Goal: Information Seeking & Learning: Check status

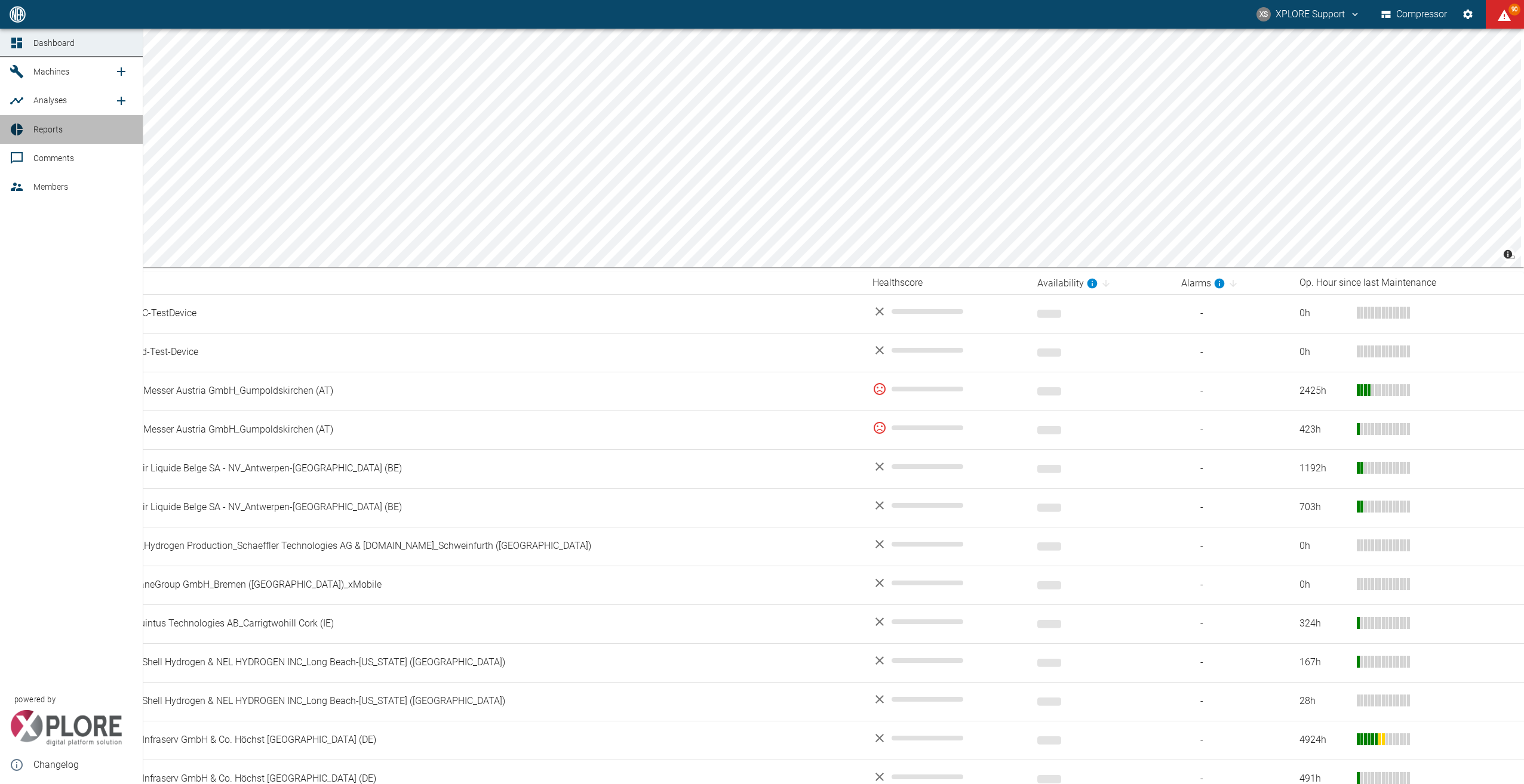
click at [42, 126] on span "Reports" at bounding box center [48, 129] width 29 height 10
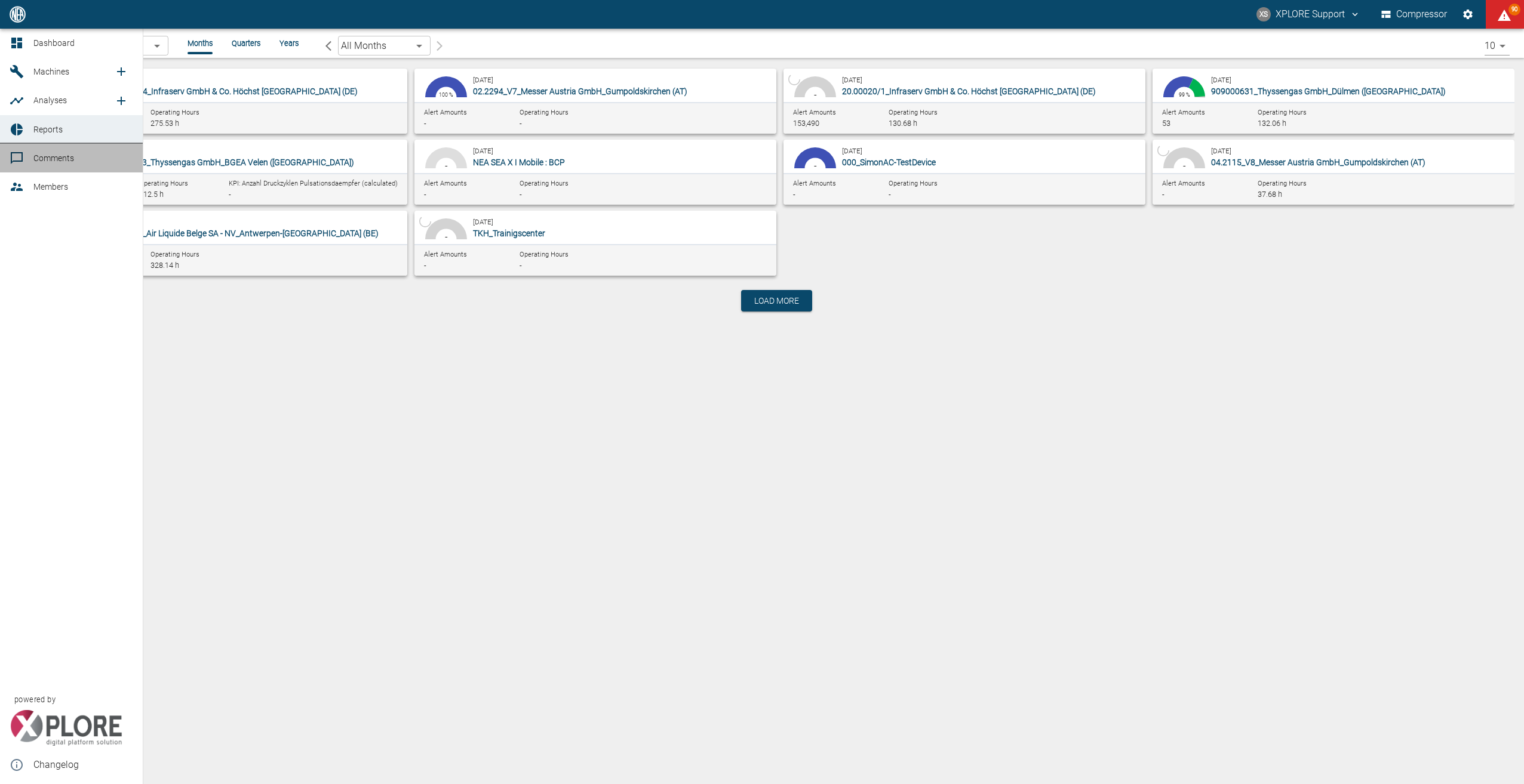
click at [58, 160] on span "Comments" at bounding box center [54, 158] width 41 height 10
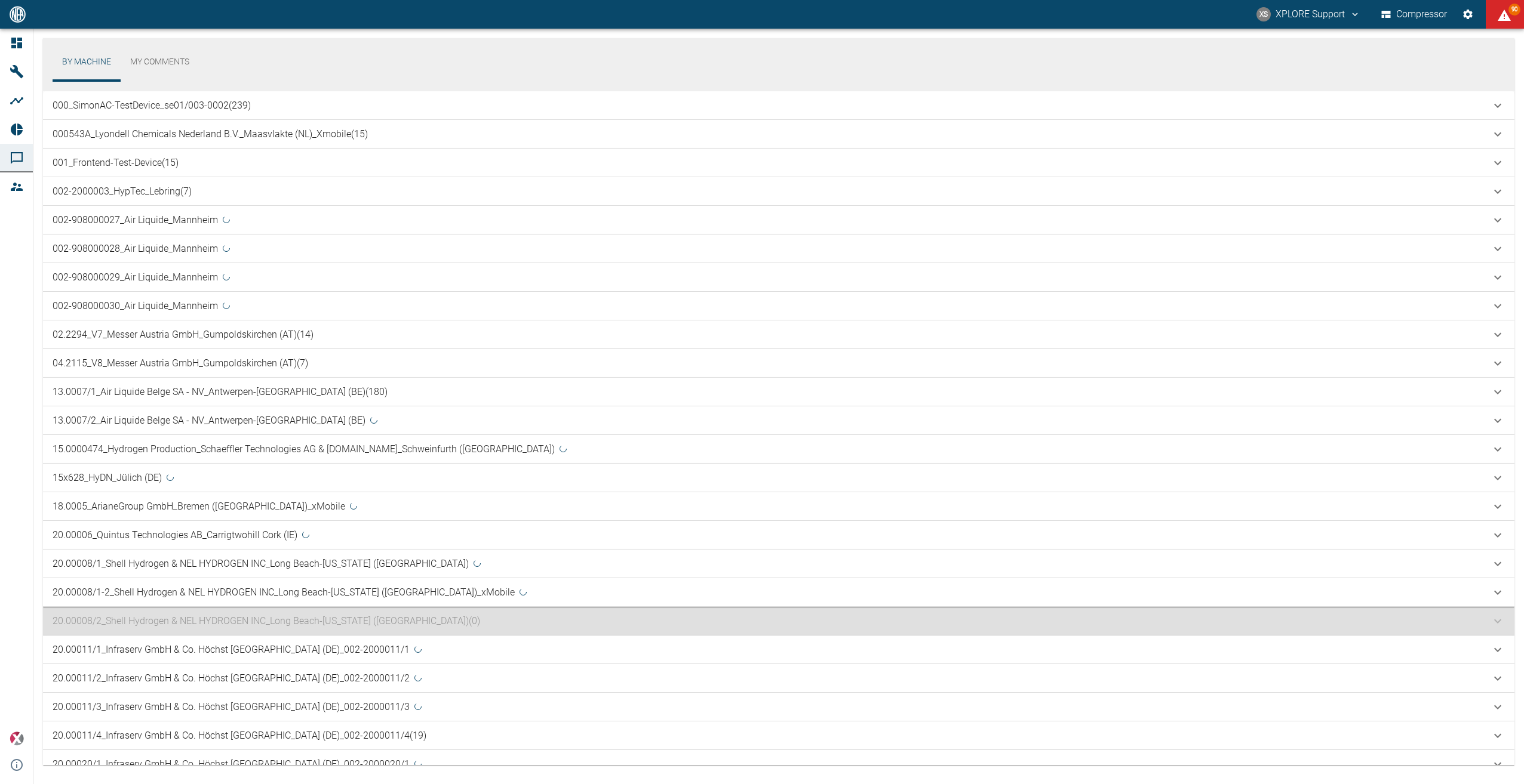
click at [163, 131] on p "000543A_Lyondell Chemicals Nederland B.V._Maasvlakte ([GEOGRAPHIC_DATA])_Xmobil…" at bounding box center [210, 134] width 315 height 14
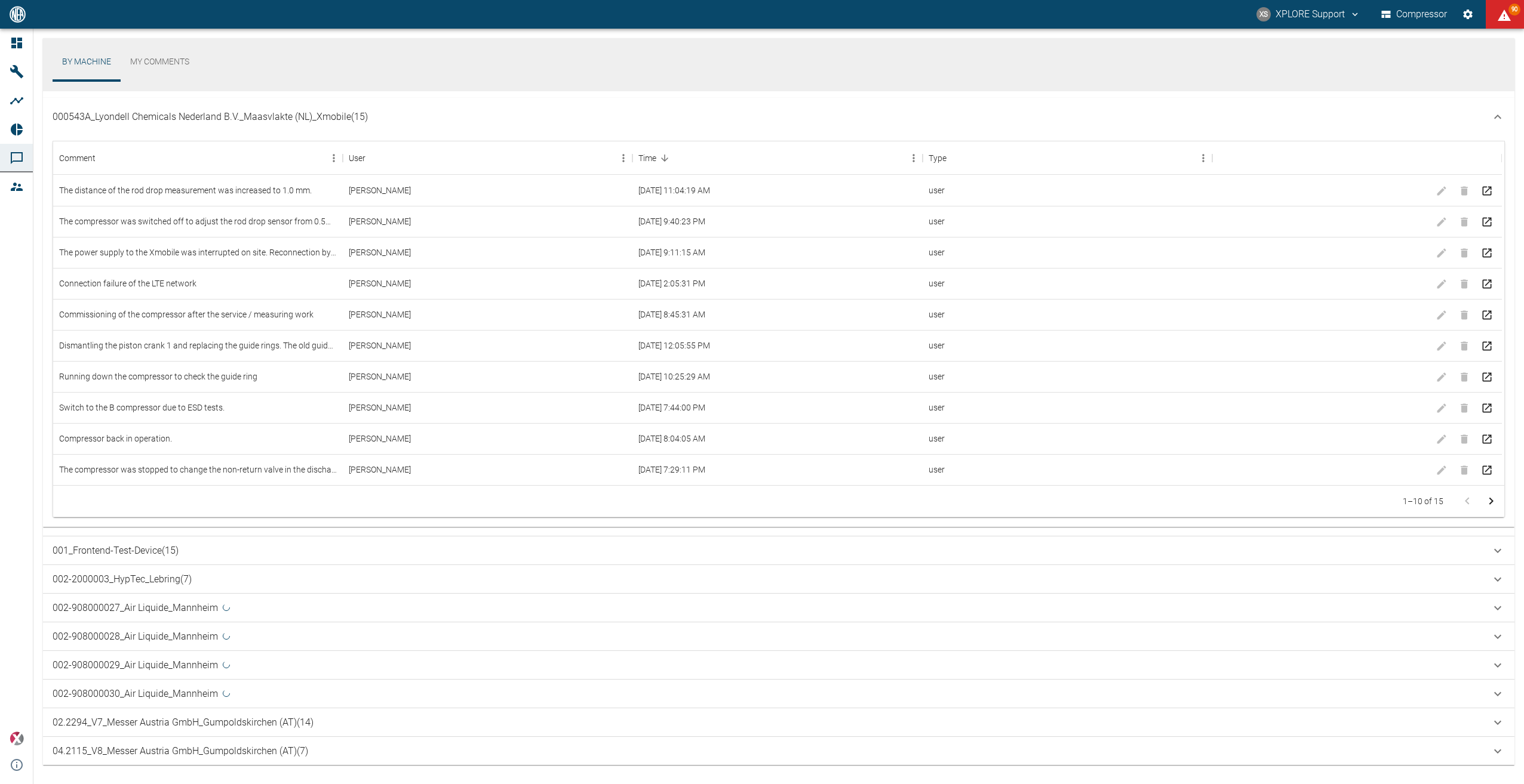
scroll to position [38, 0]
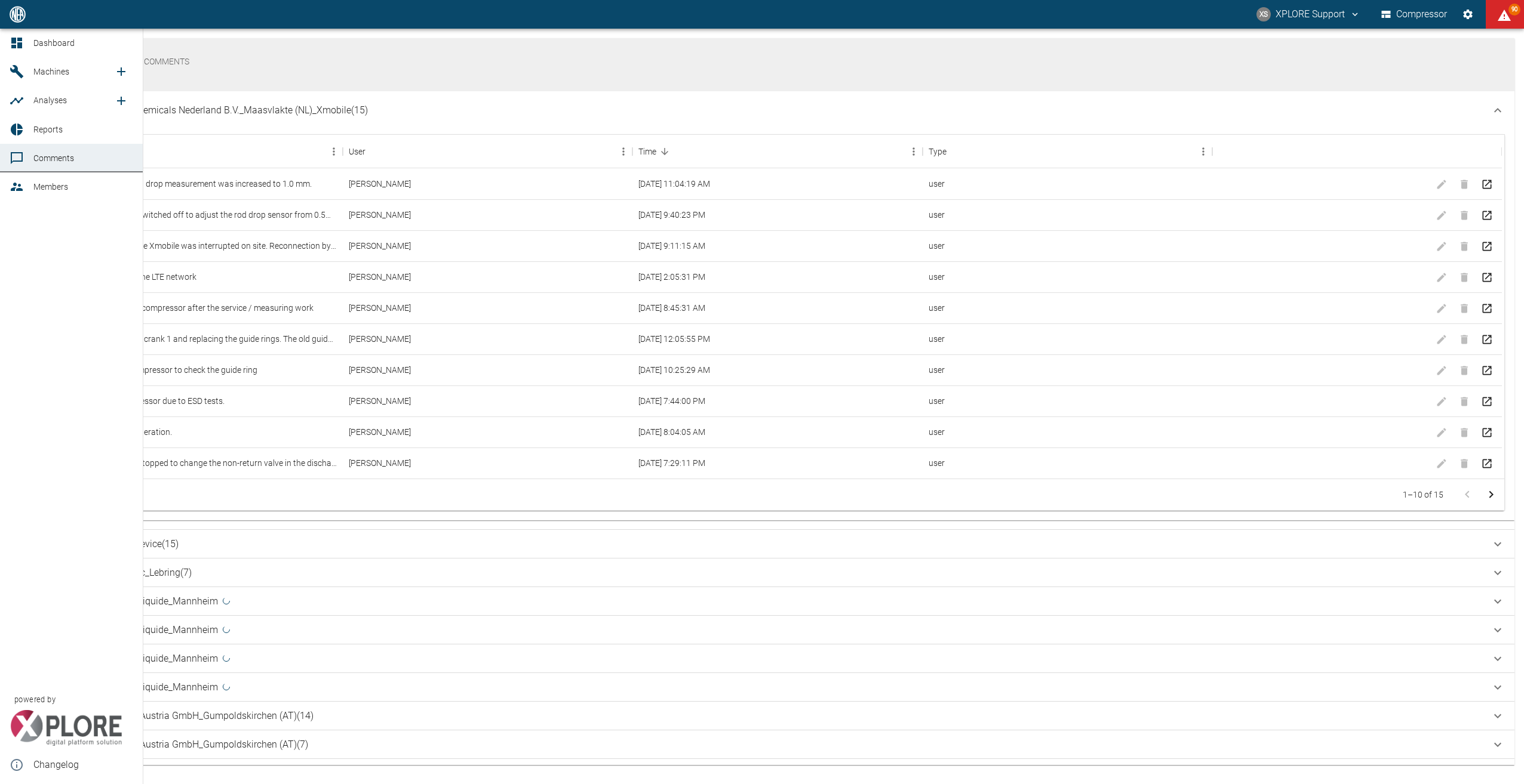
click at [17, 123] on link "Reports" at bounding box center [71, 130] width 143 height 29
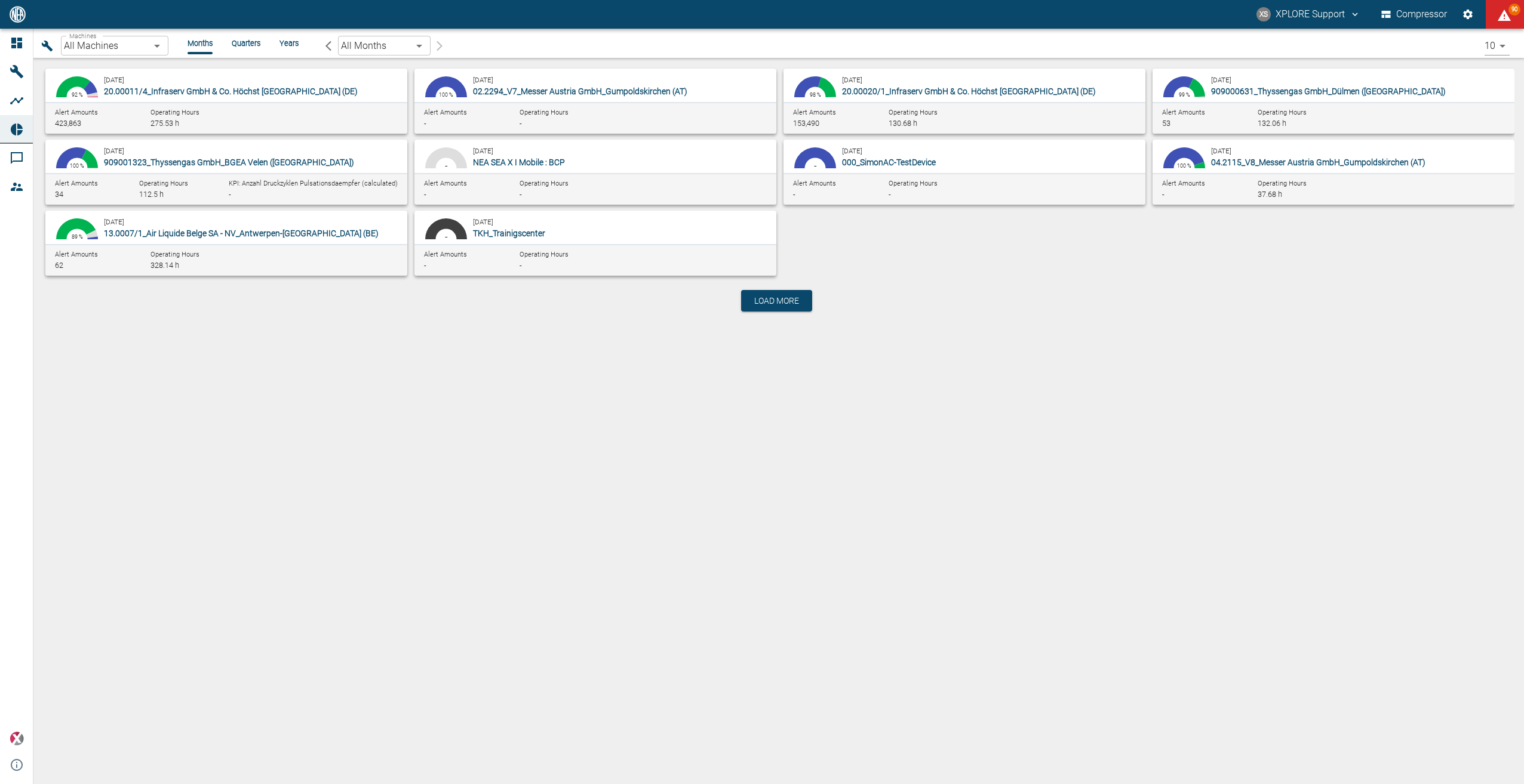
click at [215, 88] on span "20.00011/4_Infraserv GmbH & Co. Höchst [GEOGRAPHIC_DATA] (DE)" at bounding box center [230, 91] width 254 height 10
type input "5199dda6-8343-4245-a679-07aa625d2c4f"
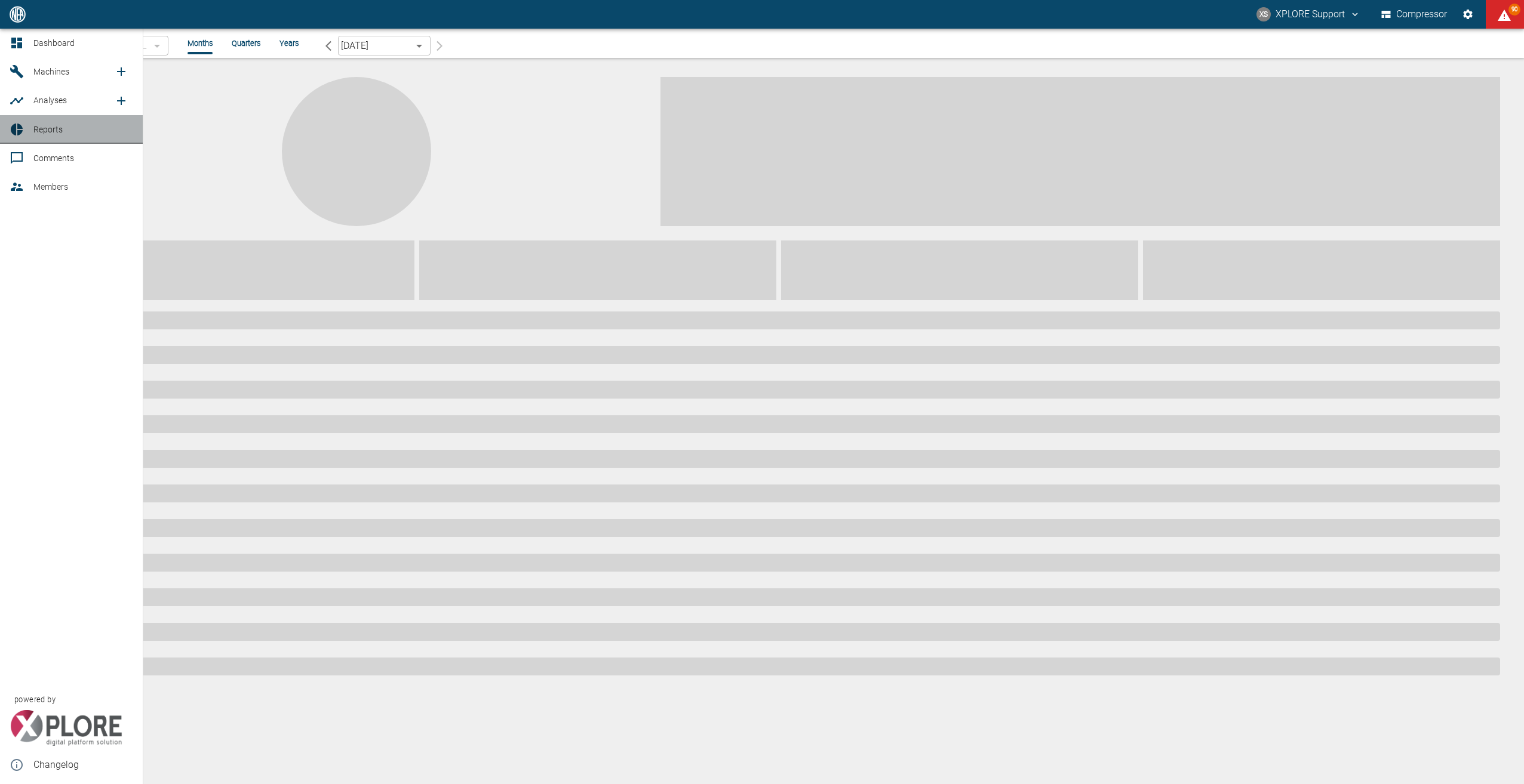
click at [38, 128] on span "Reports" at bounding box center [48, 129] width 29 height 10
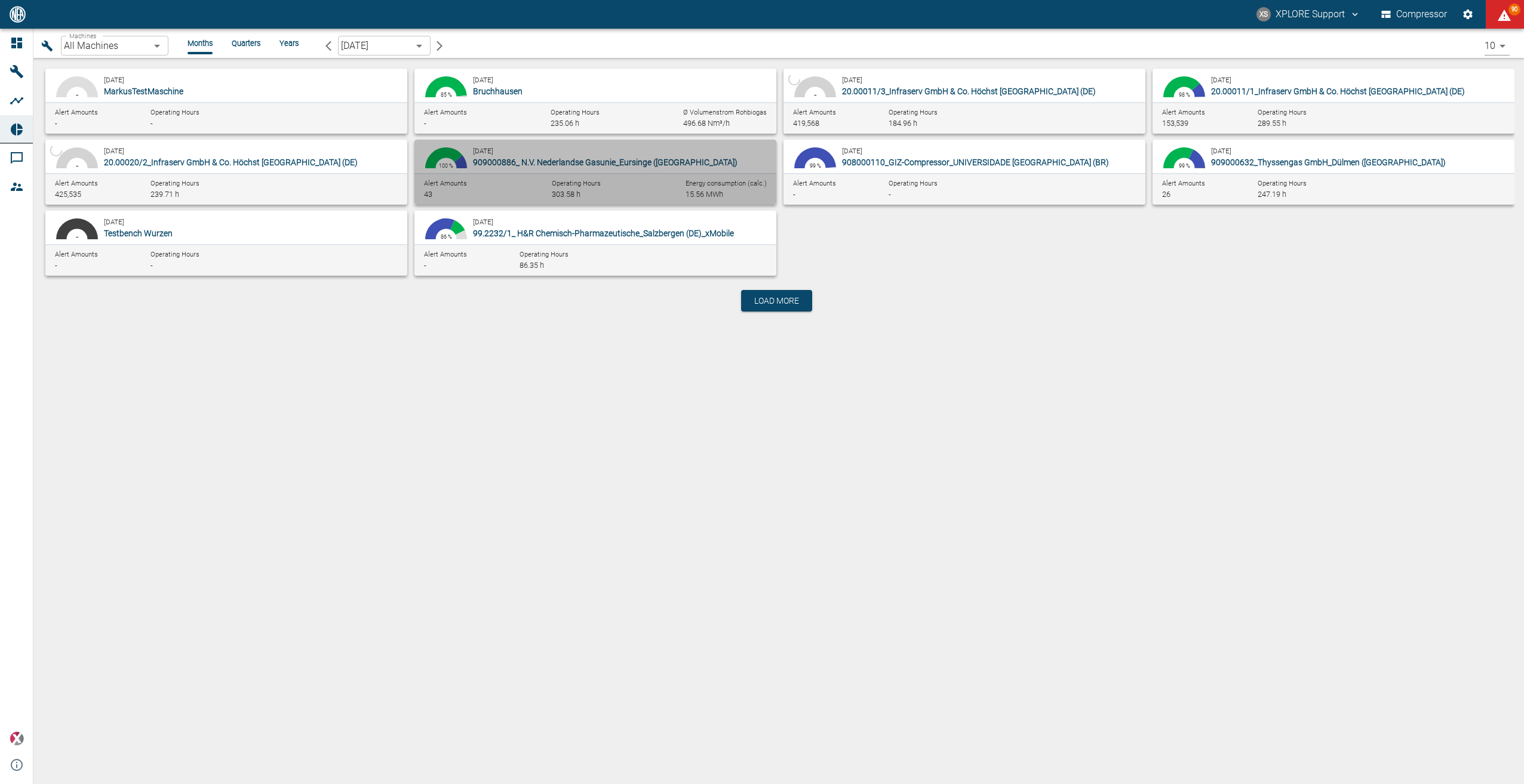
click at [553, 161] on span "909000886_ N.V. Nederlandse Gasunie_Eursinge ([GEOGRAPHIC_DATA])" at bounding box center [605, 162] width 265 height 10
type input "9dc86e29-8c64-47c4-93ee-7b83c896b7ee"
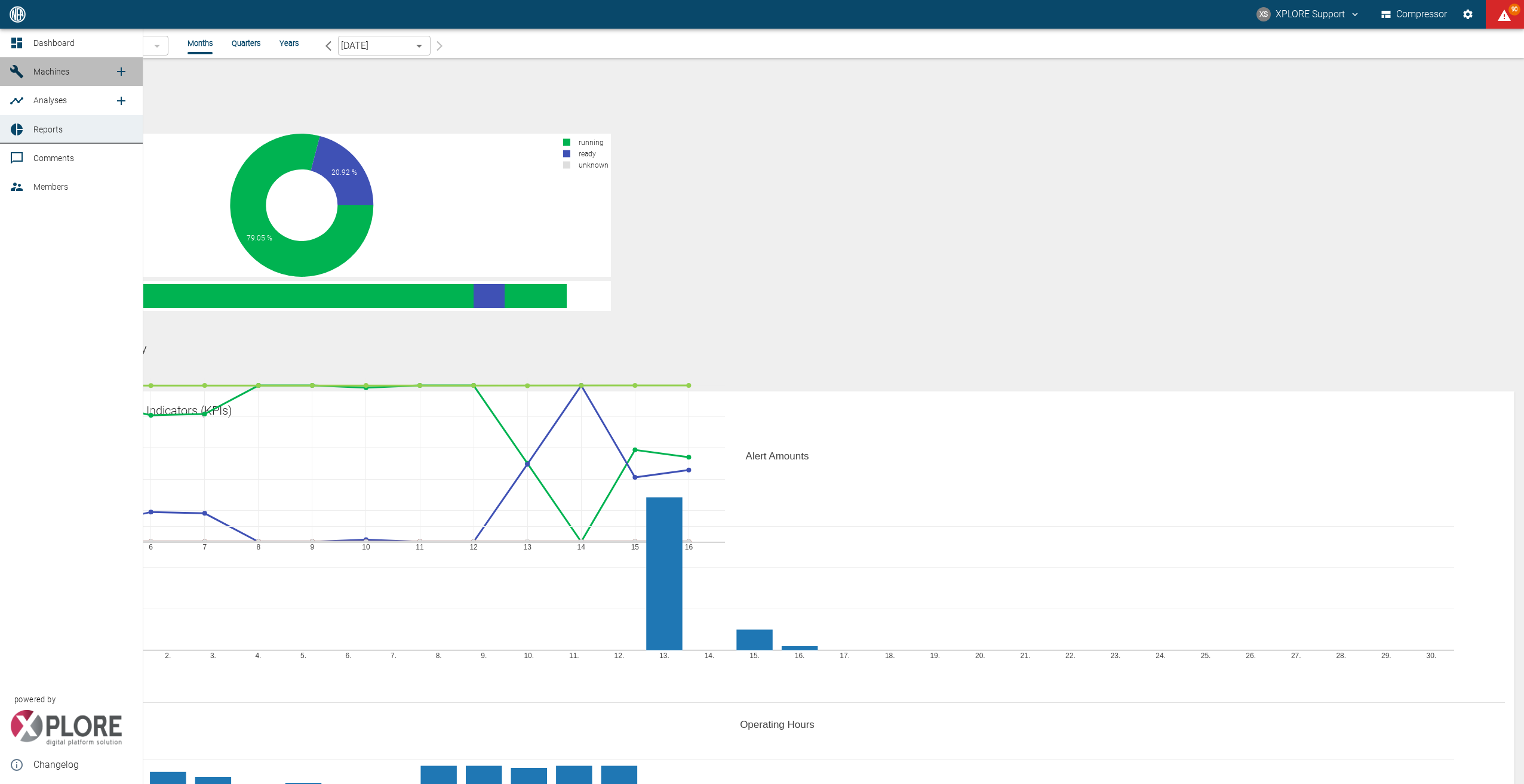
click at [69, 70] on span "Machines" at bounding box center [51, 71] width 36 height 10
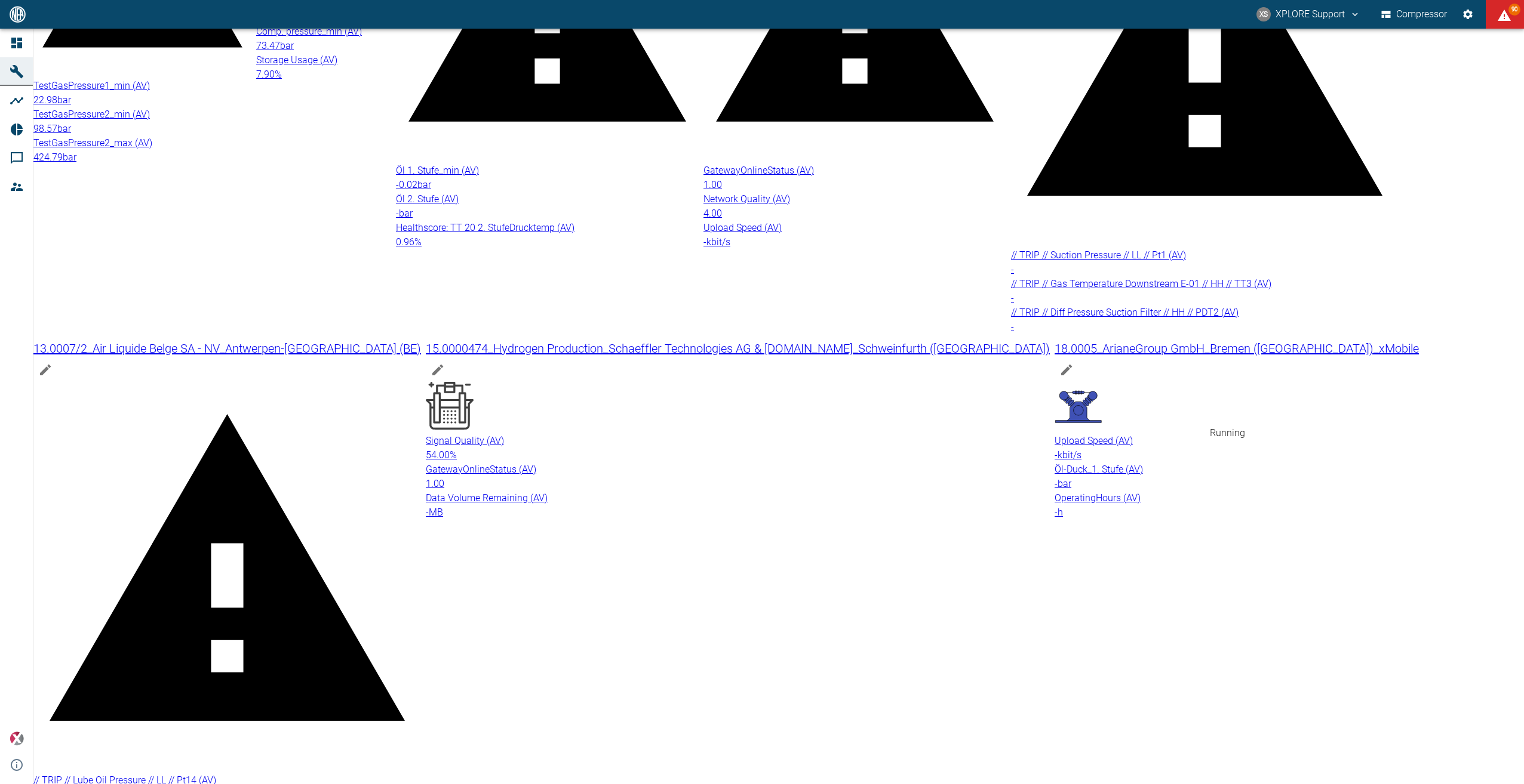
scroll to position [239, 0]
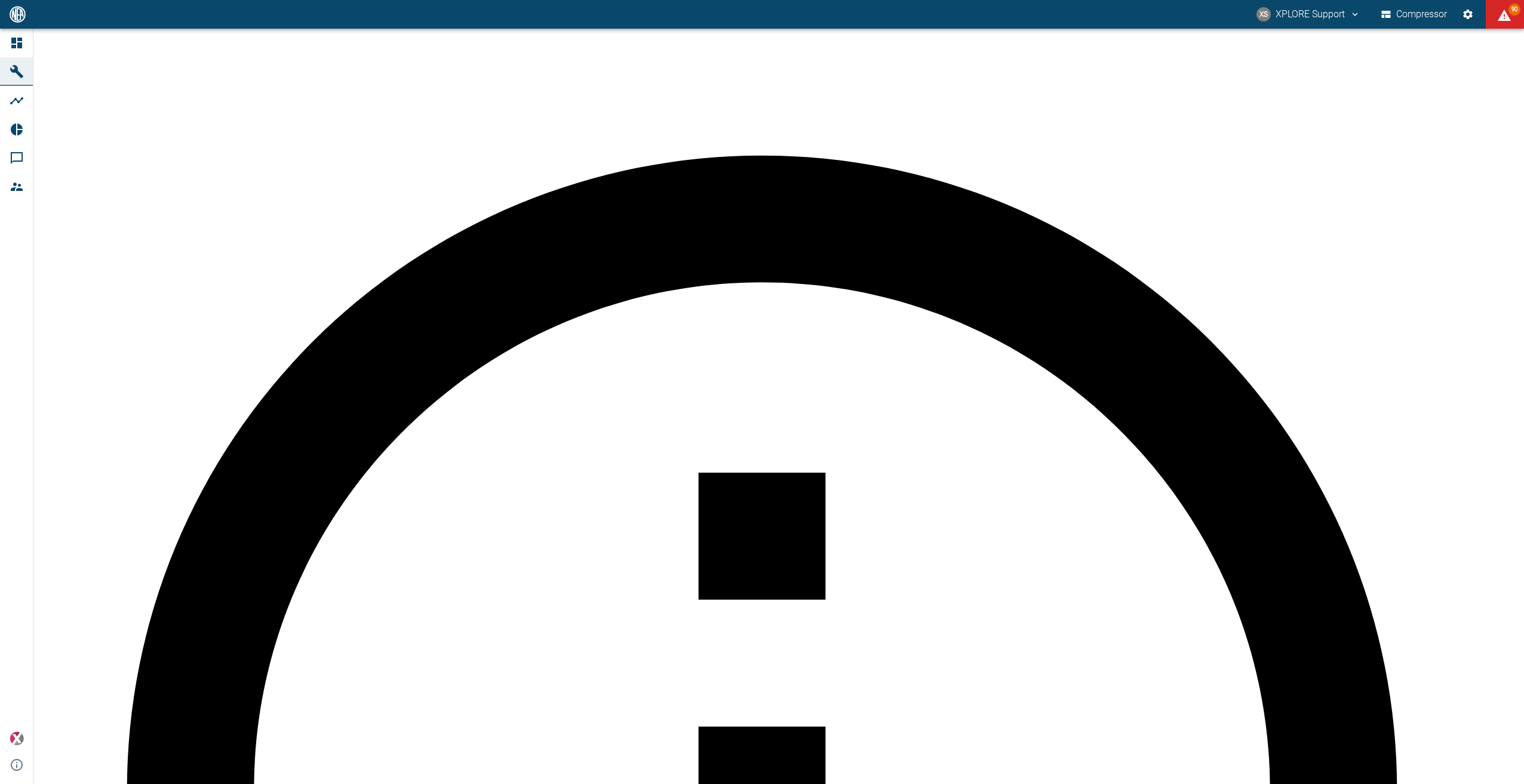
type input "2min"
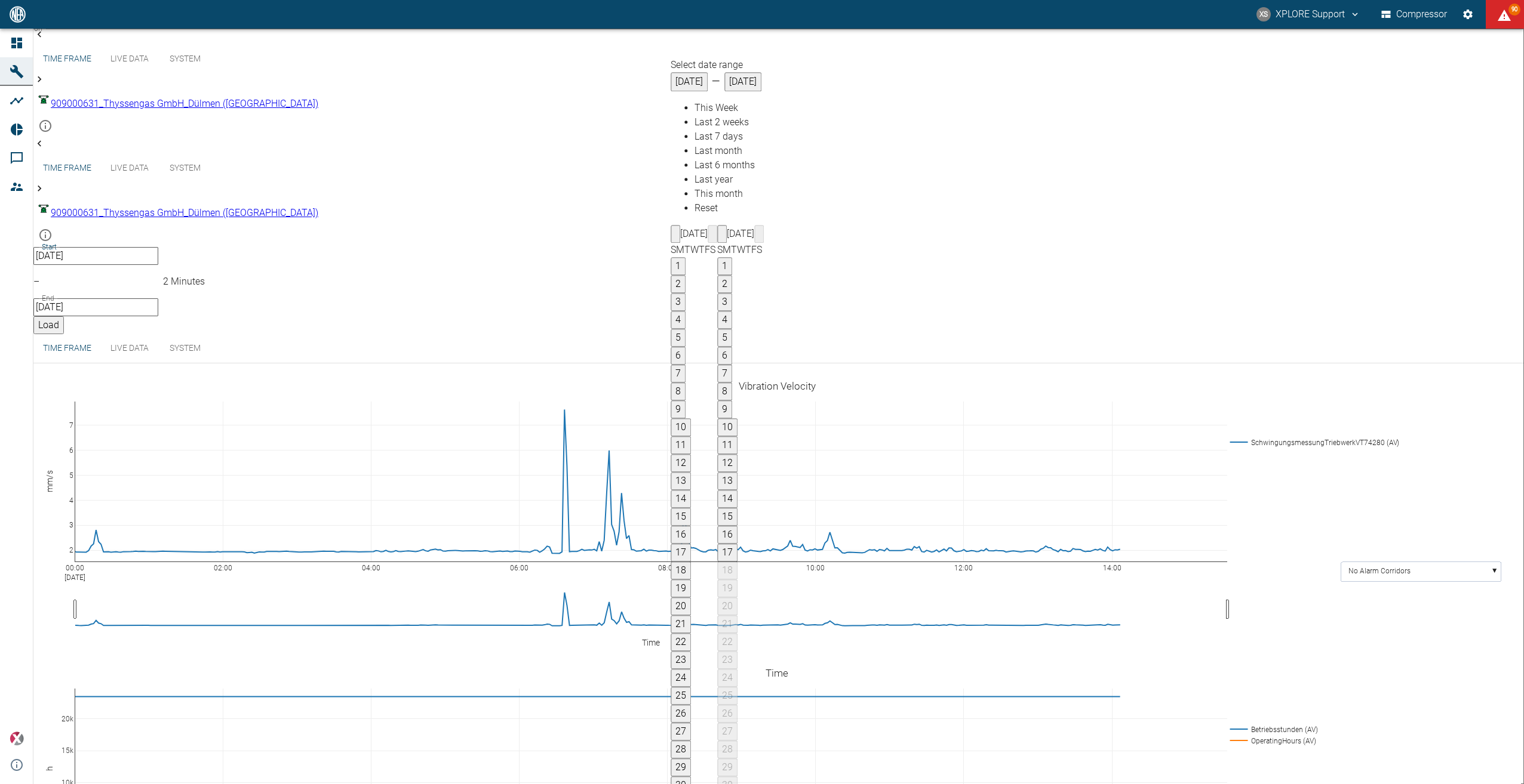
click at [686, 293] on button "3" at bounding box center [678, 302] width 15 height 18
type input "[DATE]"
type input "10min"
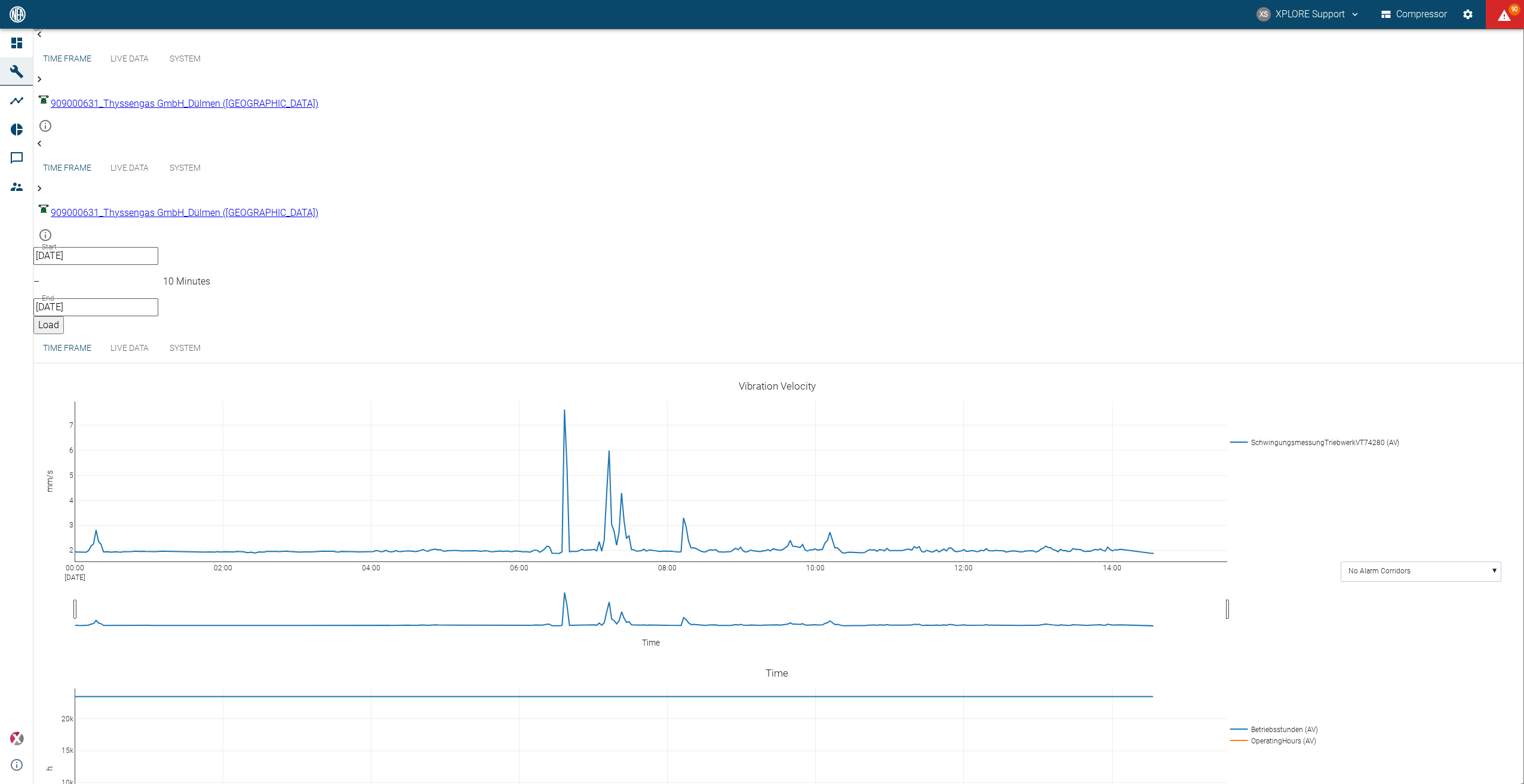
click at [64, 316] on button "Load" at bounding box center [49, 326] width 30 height 18
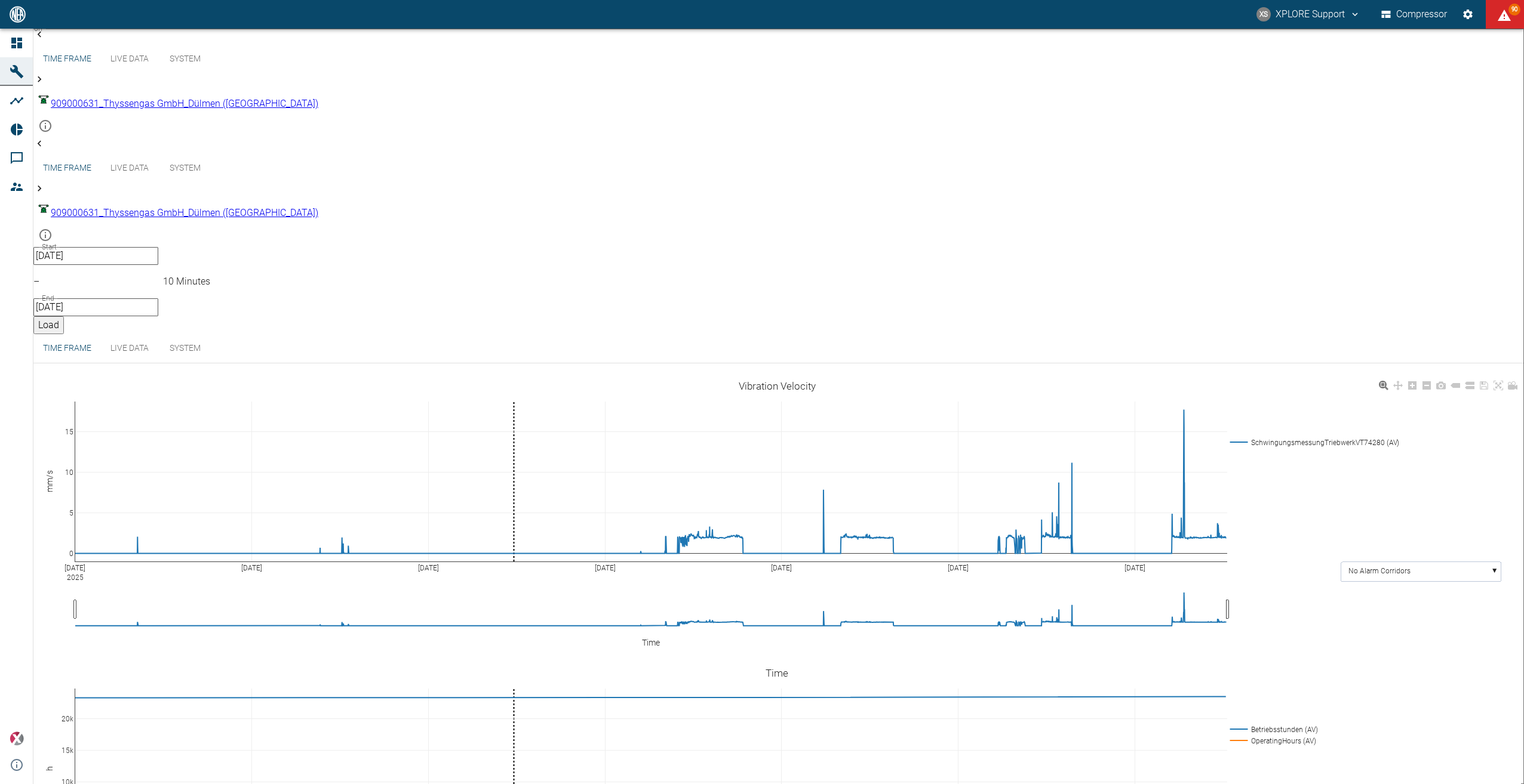
click at [119, 54] on body "XS XPLORE Support Compressor 90 Dashboard Machines Analyses Reports Comments Me…" at bounding box center [762, 392] width 1524 height 784
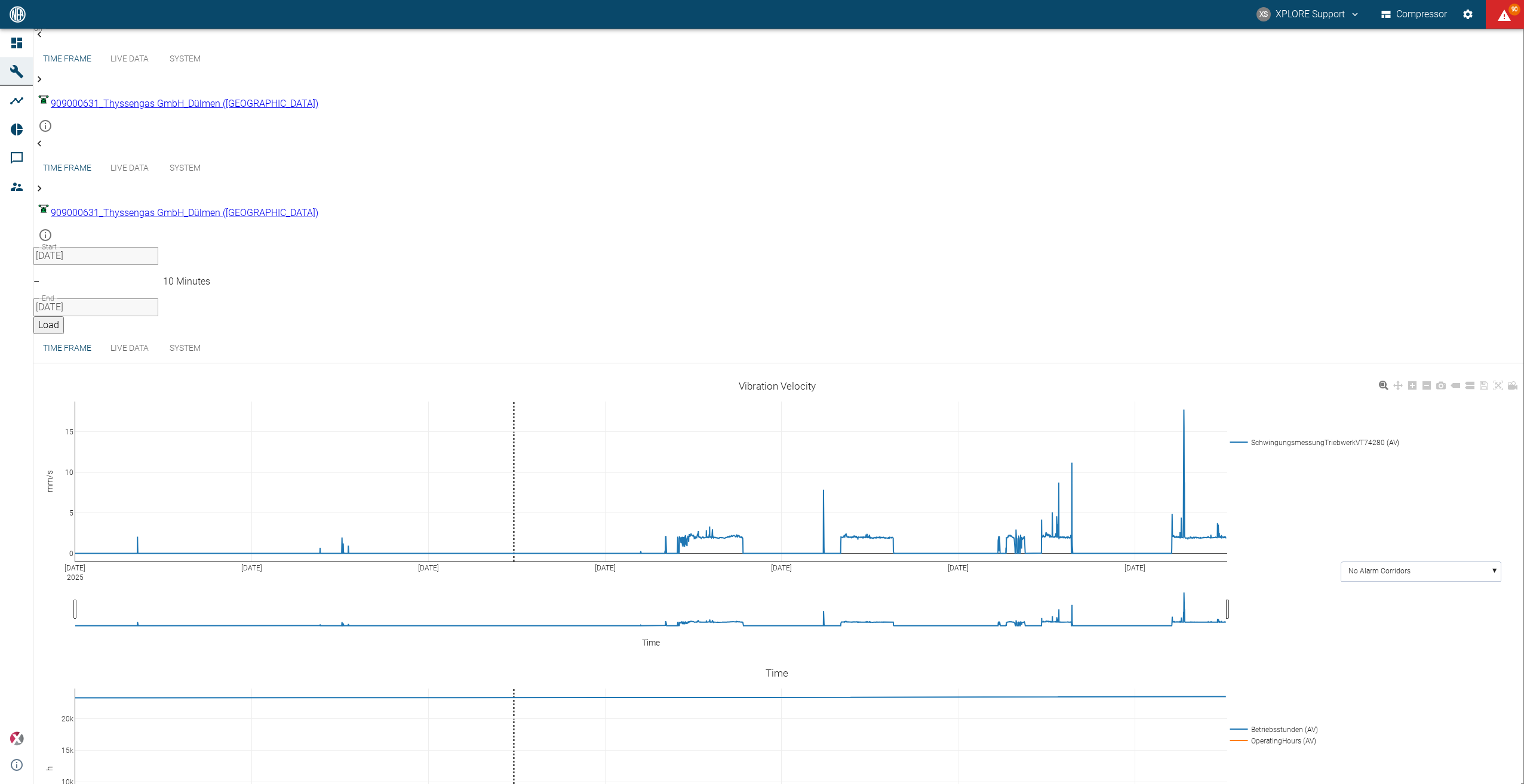
type input "53812aab-fb54-4a57-a574-01c3305aa274"
type input "[DATE]"
type input "1sec"
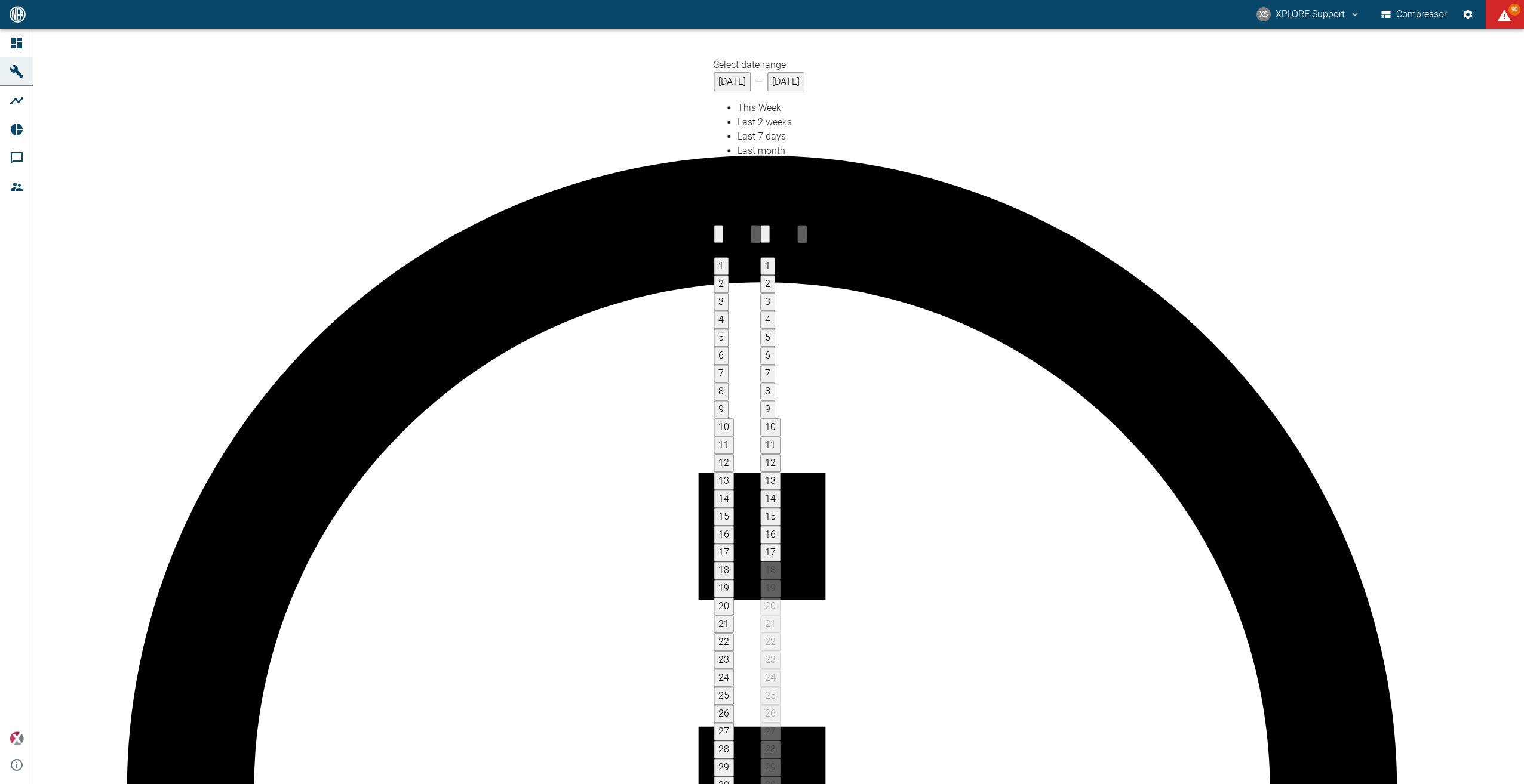
click at [729, 293] on button "3" at bounding box center [721, 302] width 15 height 18
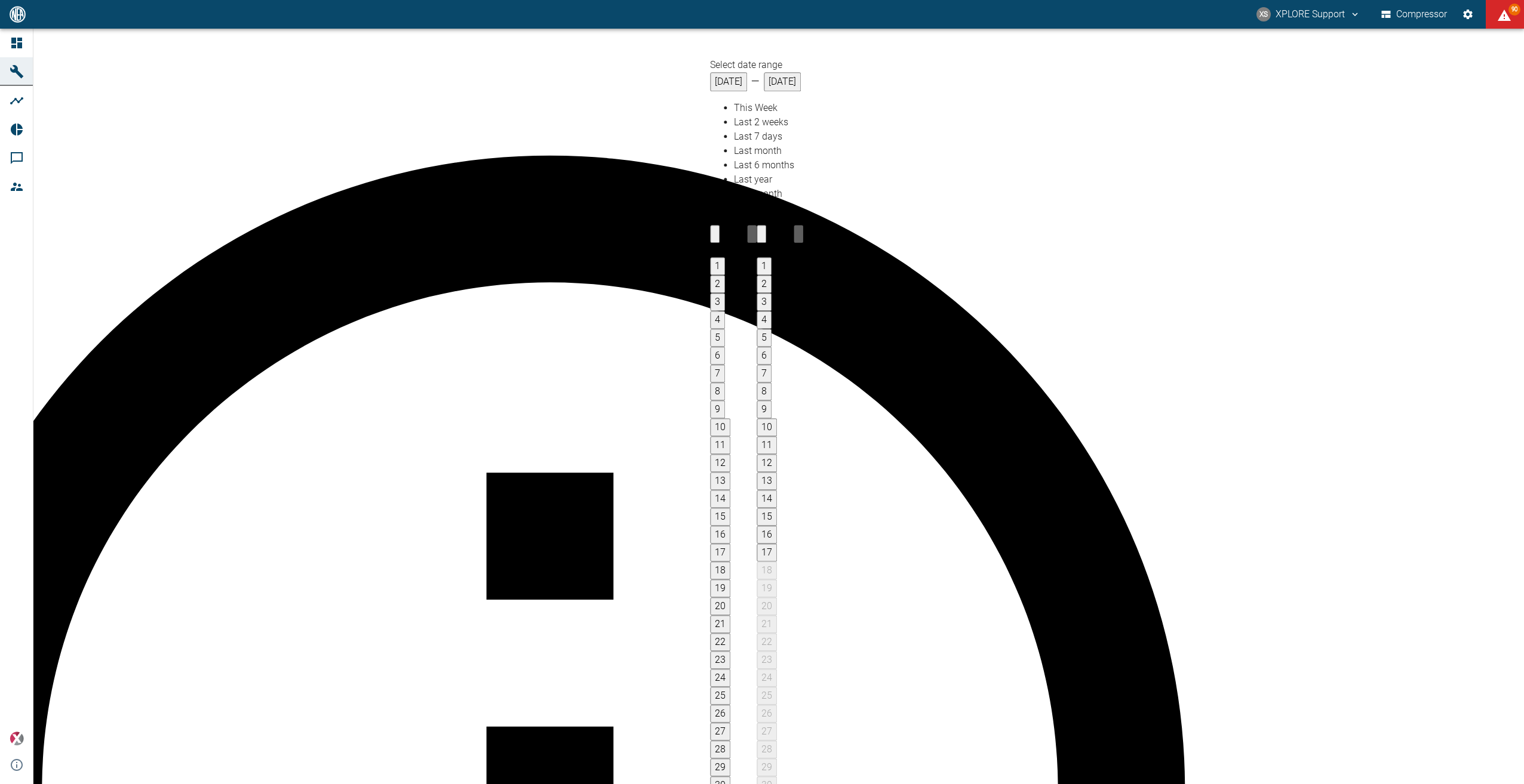
type input "[DATE]"
type input "10min"
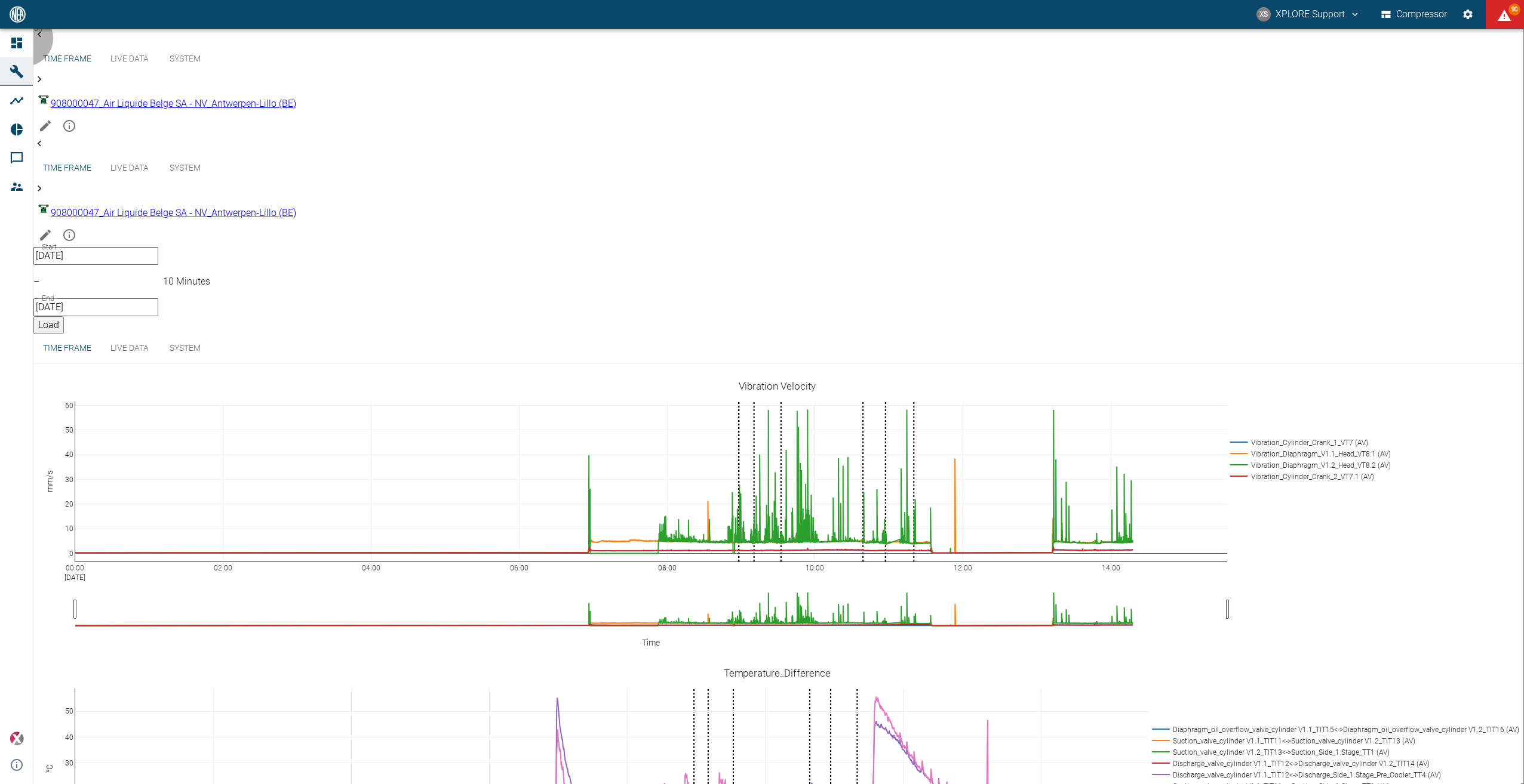
click at [64, 316] on button "Load" at bounding box center [49, 326] width 30 height 18
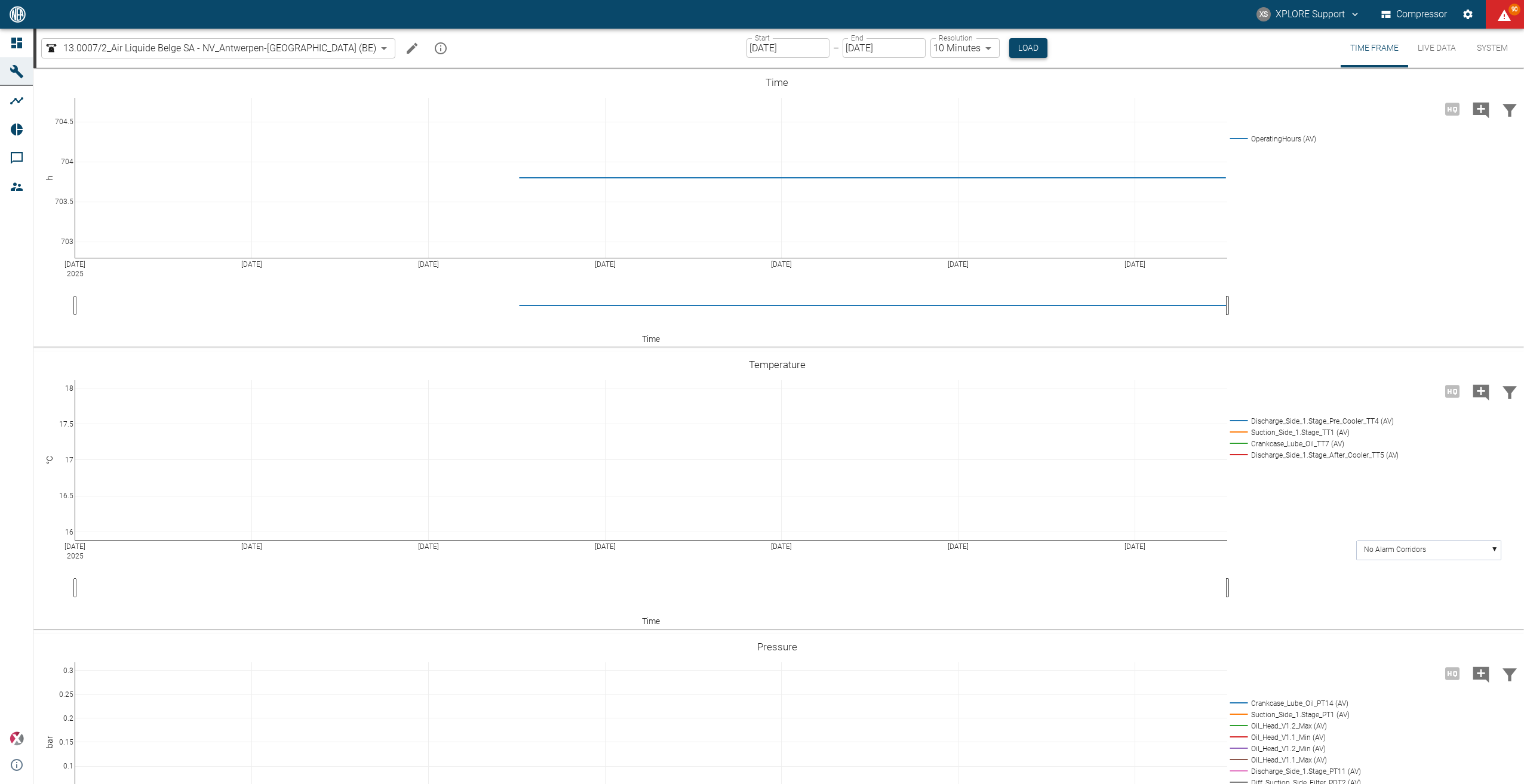
click at [1009, 54] on button "Load" at bounding box center [1028, 48] width 38 height 19
click at [252, 49] on body "XS XPLORE Support Compressor 90 Dashboard Machines Analyses Reports Comments Me…" at bounding box center [762, 392] width 1524 height 784
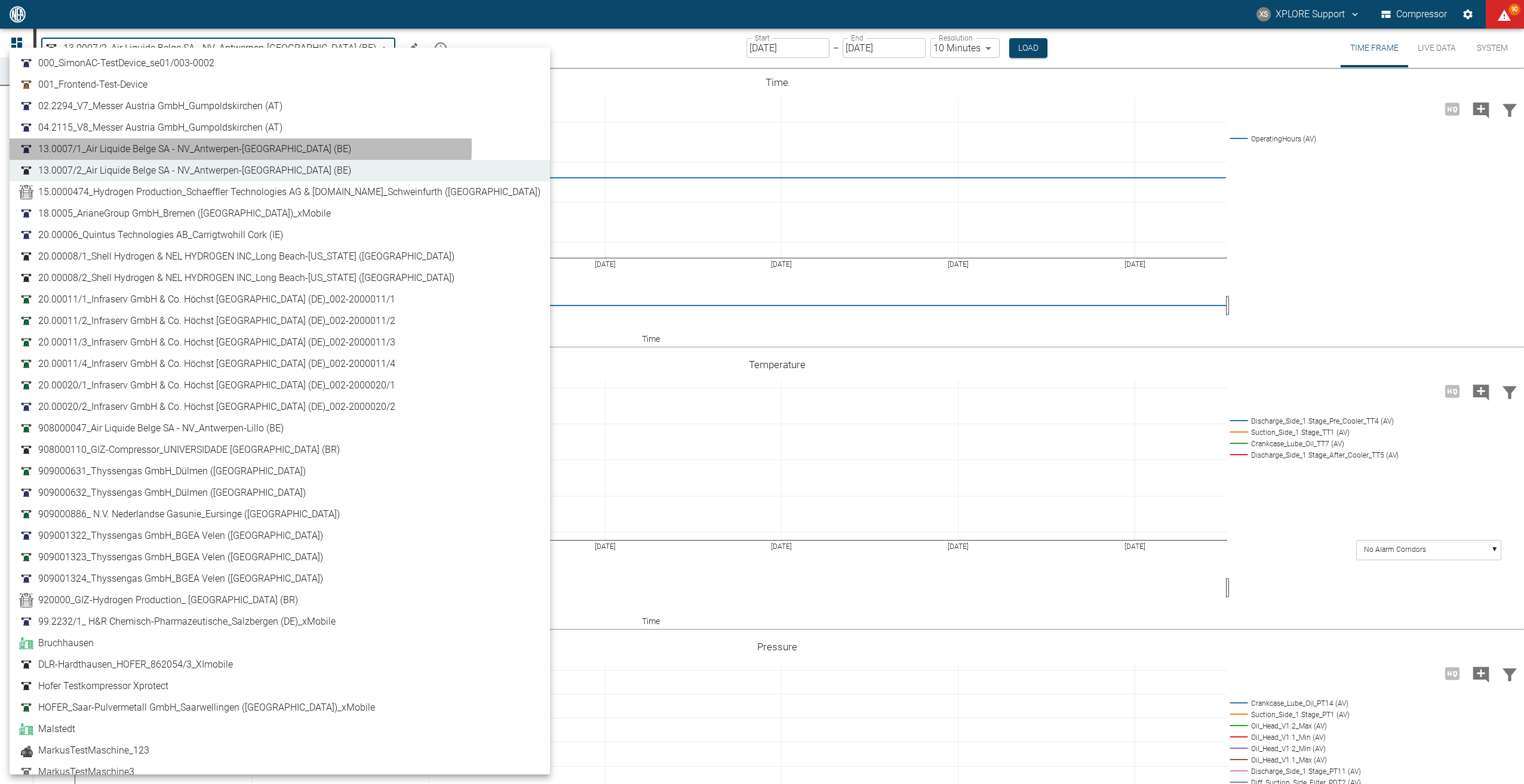
click at [240, 147] on span "13.0007/1_Air Liquide Belge SA - NV_Antwerpen-[GEOGRAPHIC_DATA] (BE)" at bounding box center [195, 149] width 313 height 14
type input "7660faed-fd66-4731-a2e8-44c12e65351a"
type input "[DATE]"
type input "1sec"
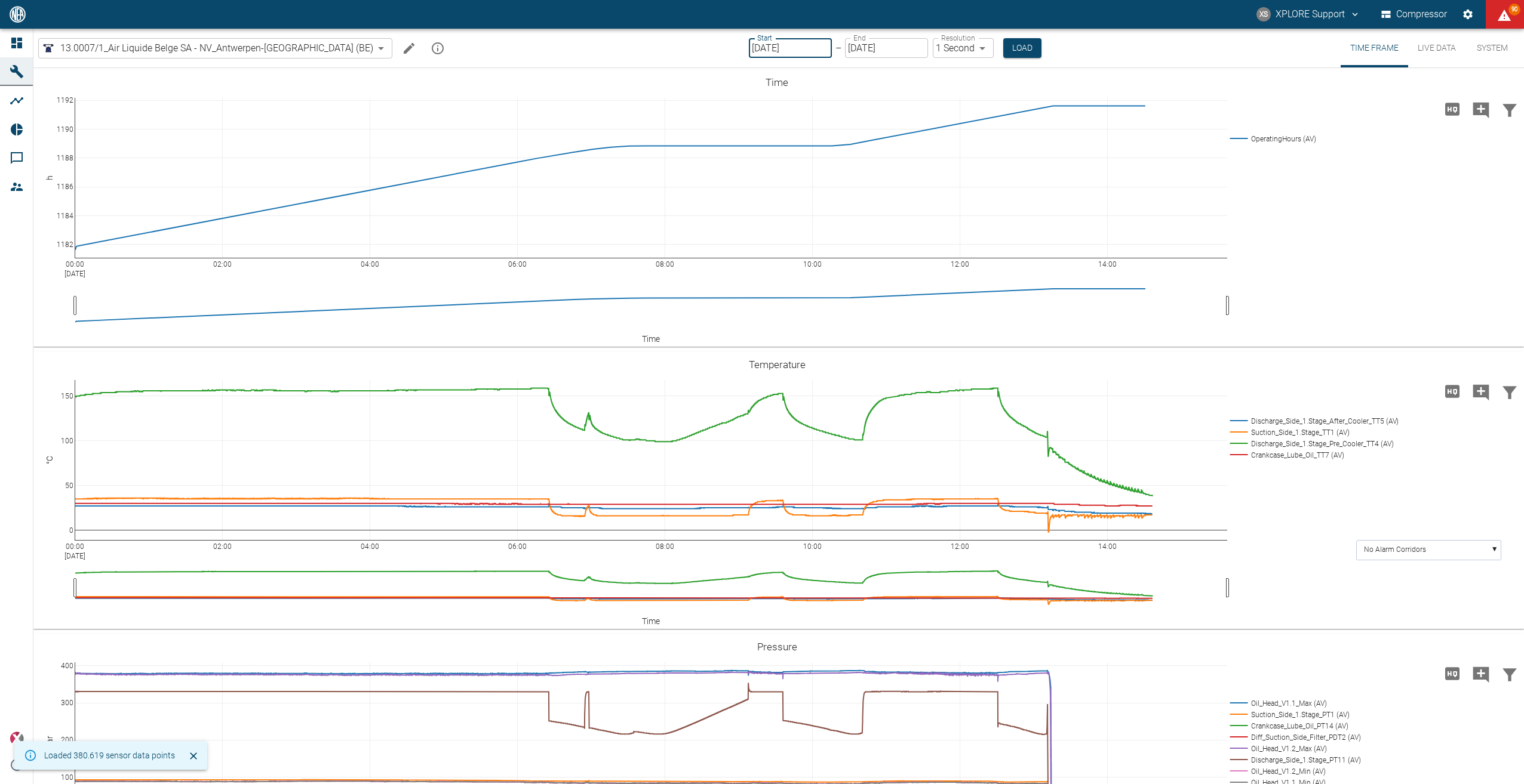
click at [763, 53] on input "[DATE]" at bounding box center [790, 48] width 83 height 19
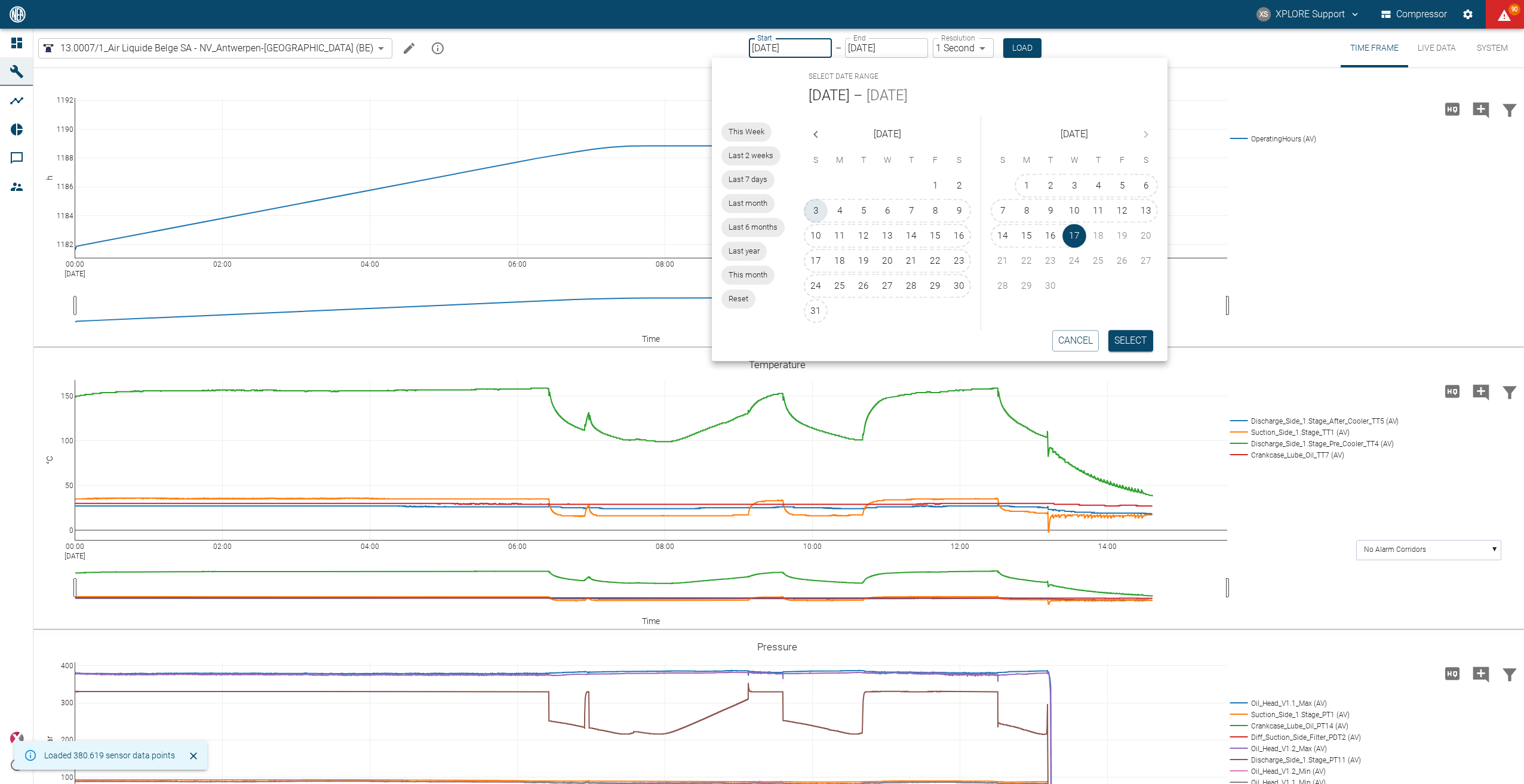
click at [812, 209] on button "3" at bounding box center [816, 210] width 24 height 24
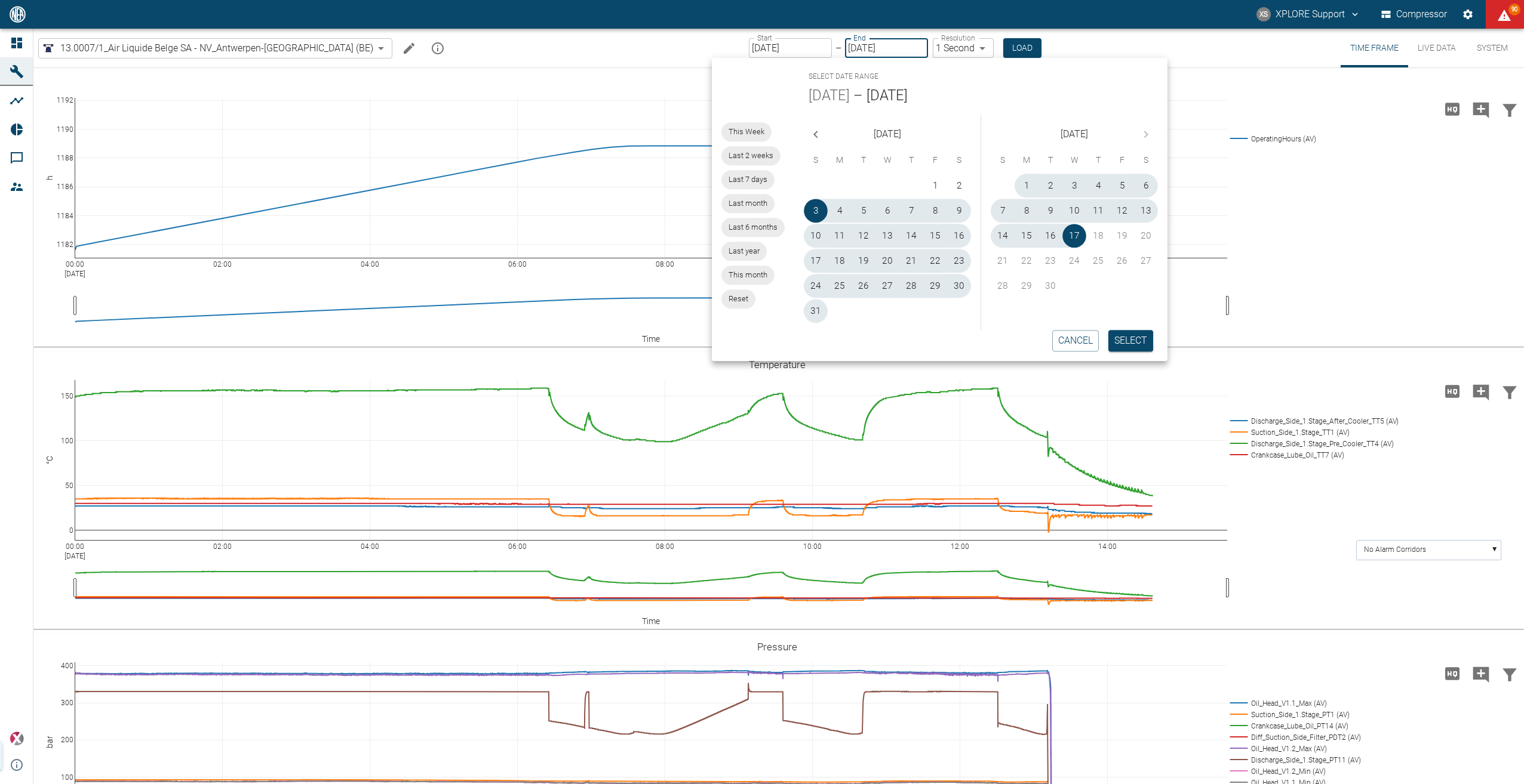
type input "[DATE]"
type input "10min"
click at [1008, 51] on button "Load" at bounding box center [1026, 48] width 38 height 19
